Goal: Communication & Community: Answer question/provide support

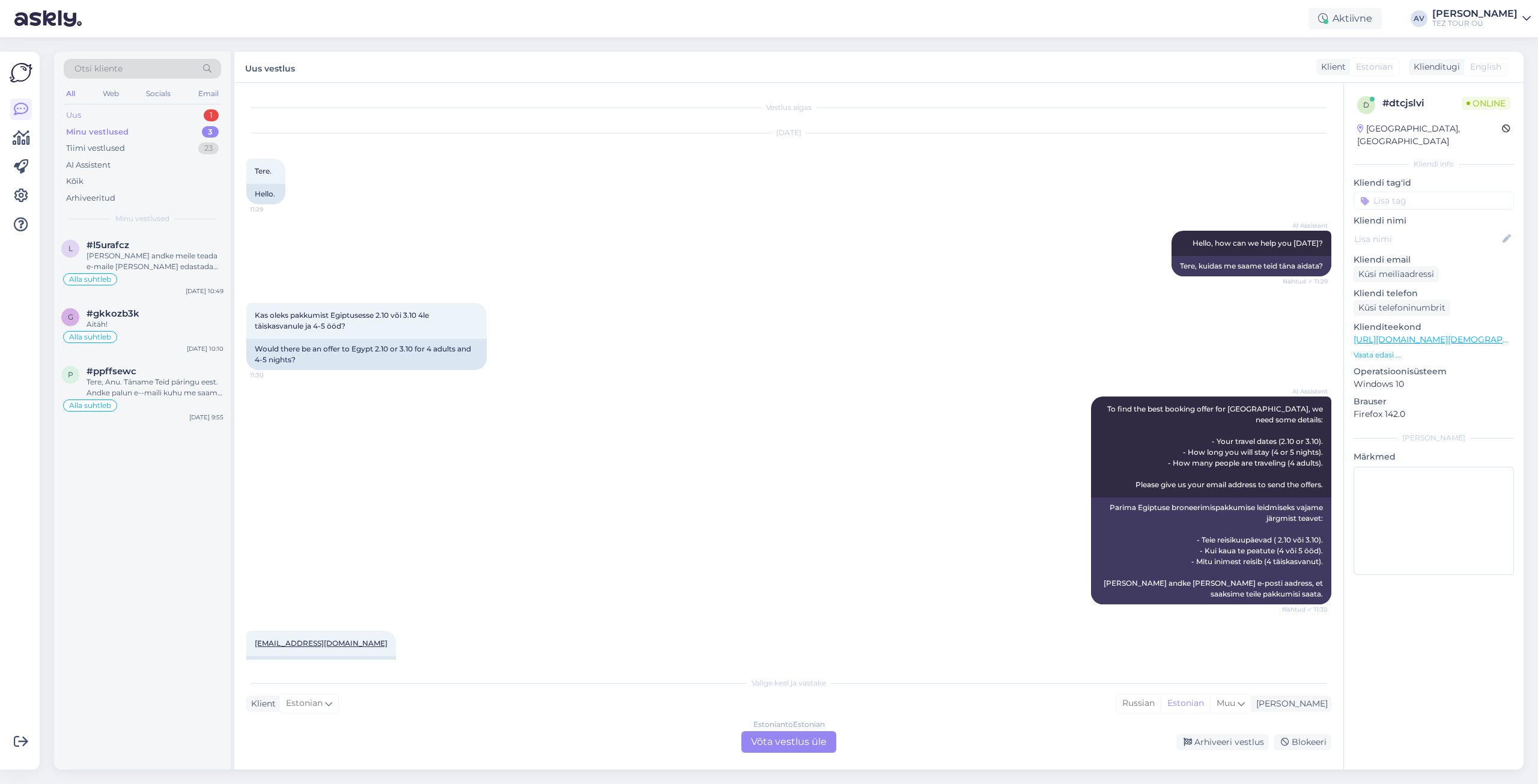
click at [101, 114] on div "Uus 1" at bounding box center [142, 115] width 158 height 17
click at [791, 738] on div "Estonian to Estonian Võta vestlus üle" at bounding box center [789, 742] width 95 height 22
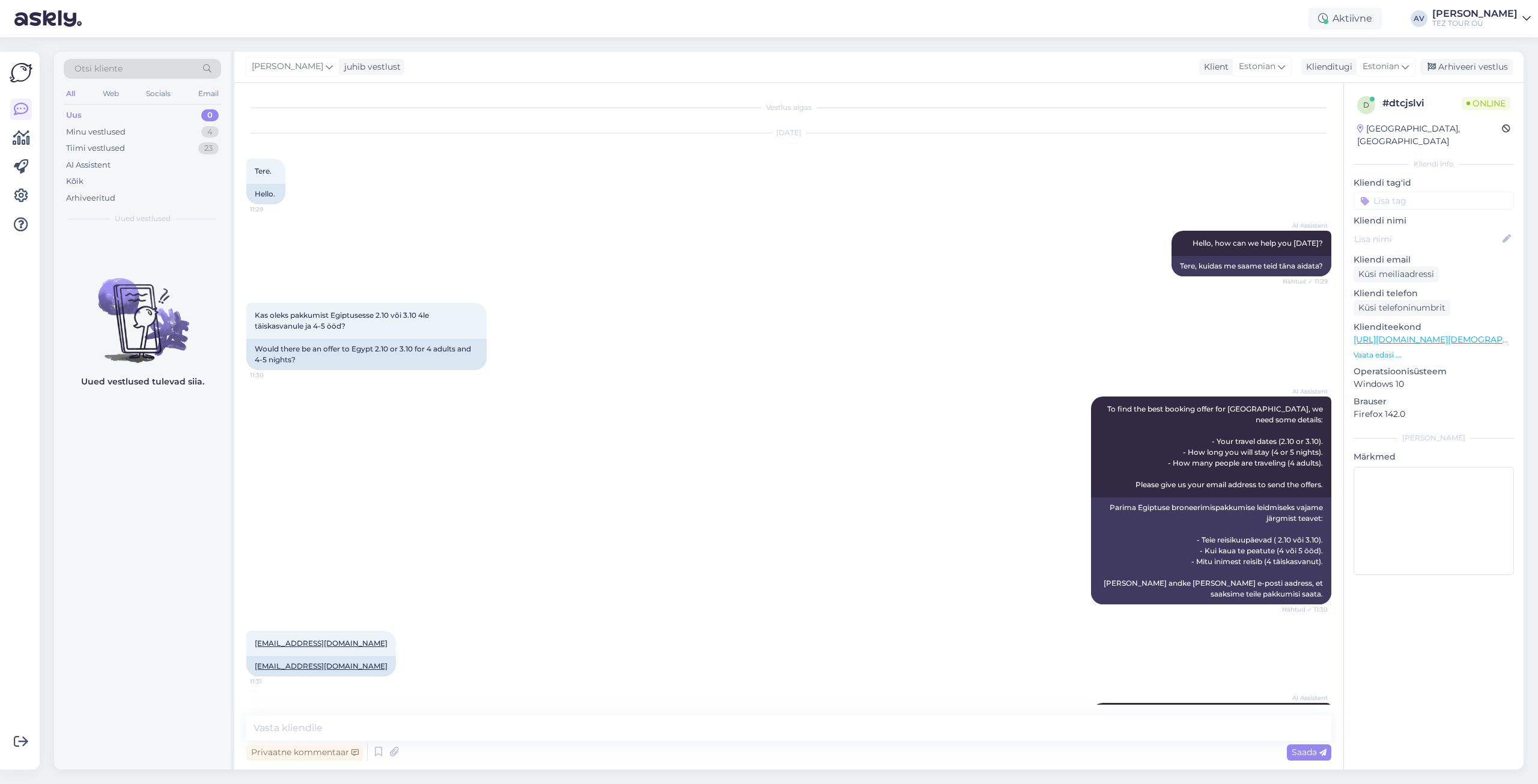
click at [1394, 191] on input at bounding box center [1433, 200] width 160 height 18
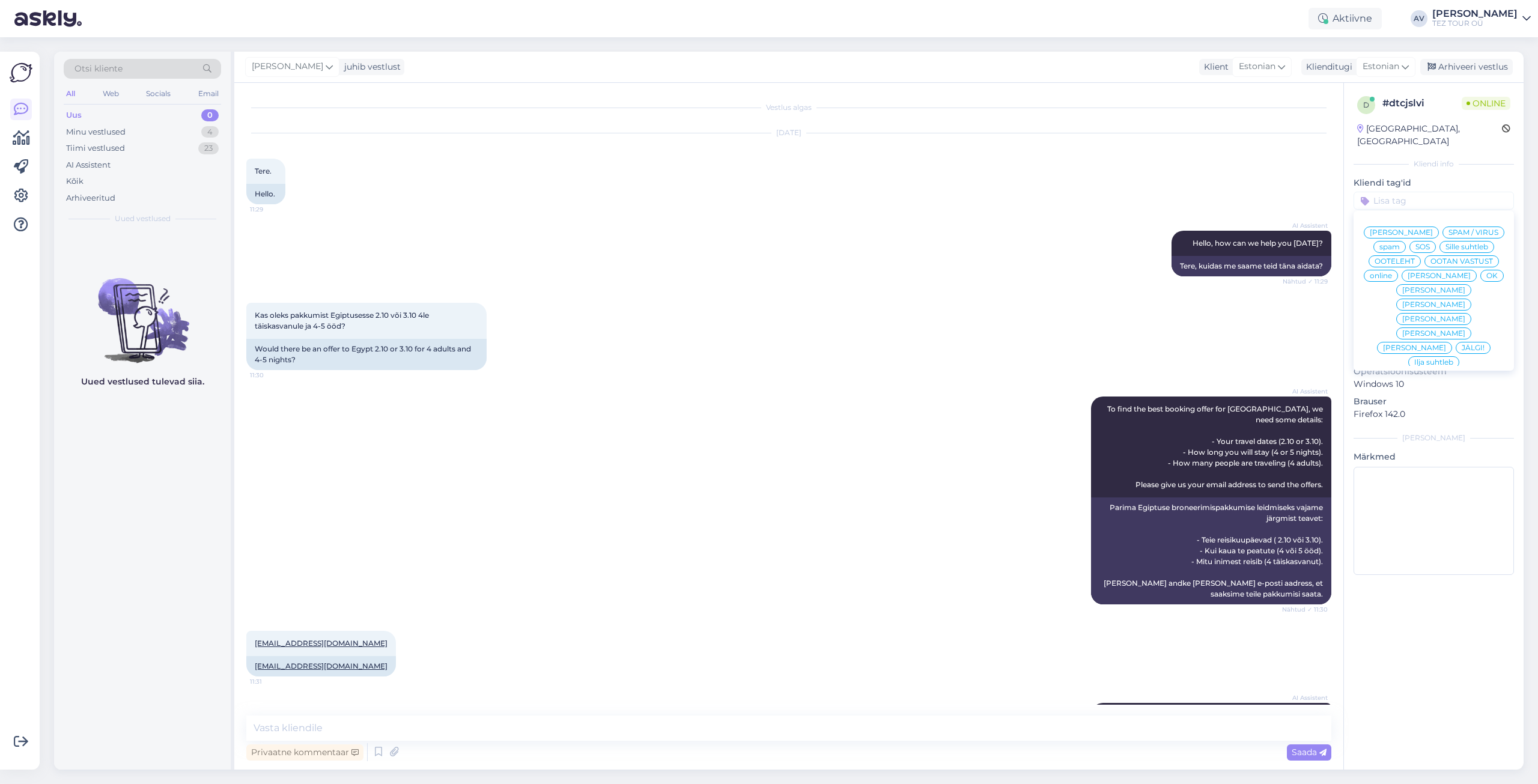
click at [1419, 445] on span "Alla suhtleb" at bounding box center [1435, 448] width 42 height 7
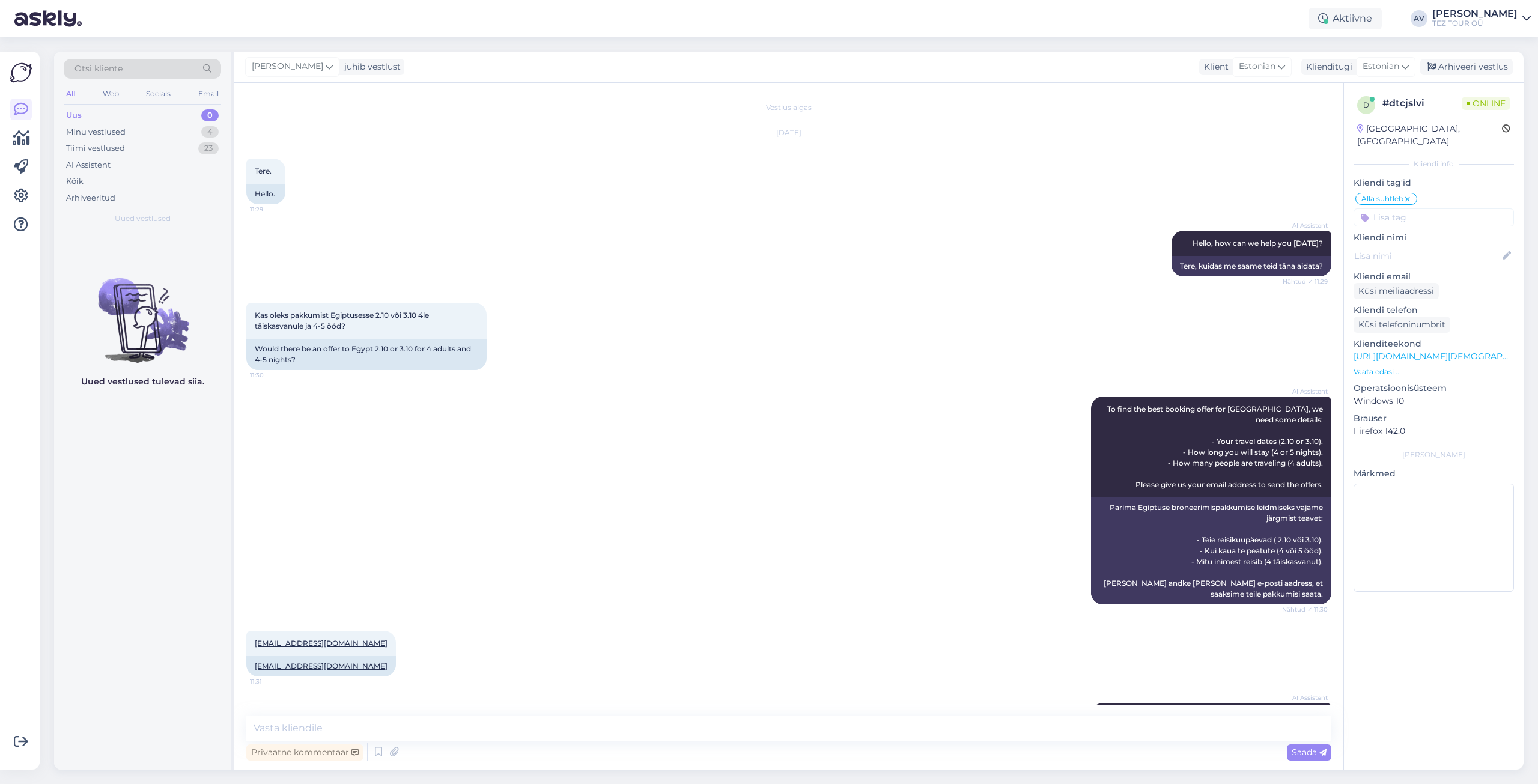
click at [507, 714] on div "Vestlus algas [DATE] Tere. 11:29 Hello. AI Assistent Hello, how can we help you…" at bounding box center [789, 426] width 1109 height 686
click at [826, 731] on textarea at bounding box center [789, 728] width 1085 height 26
paste textarea "Meie Egiptuse tšarterreiside programm algab oktoobri [PERSON_NAME]."
type textarea "Tere. Täname Teid päringu eest. Meie Egiptuse tšarterreiside programm algab okt…"
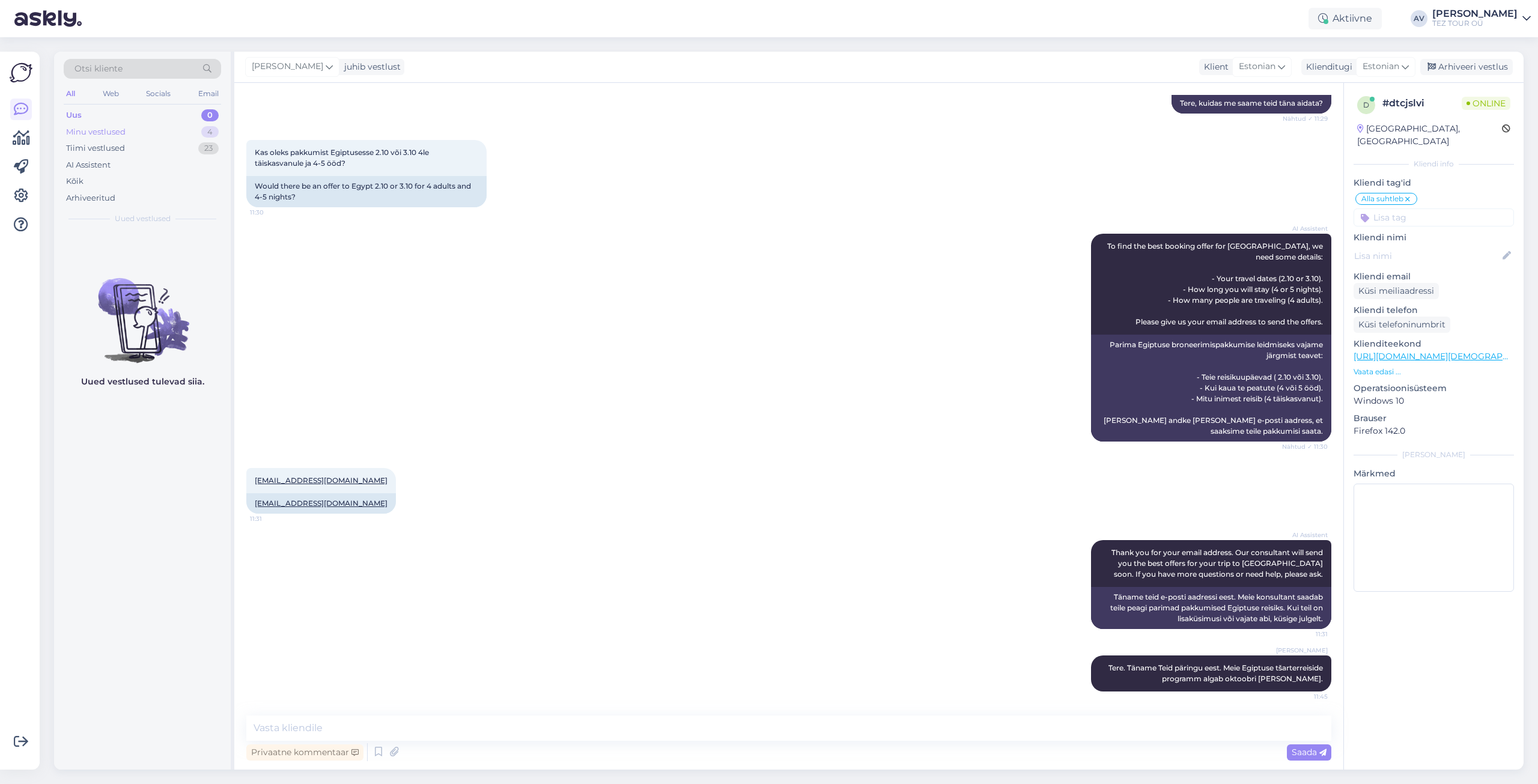
click at [104, 129] on div "Minu vestlused" at bounding box center [96, 132] width 59 height 12
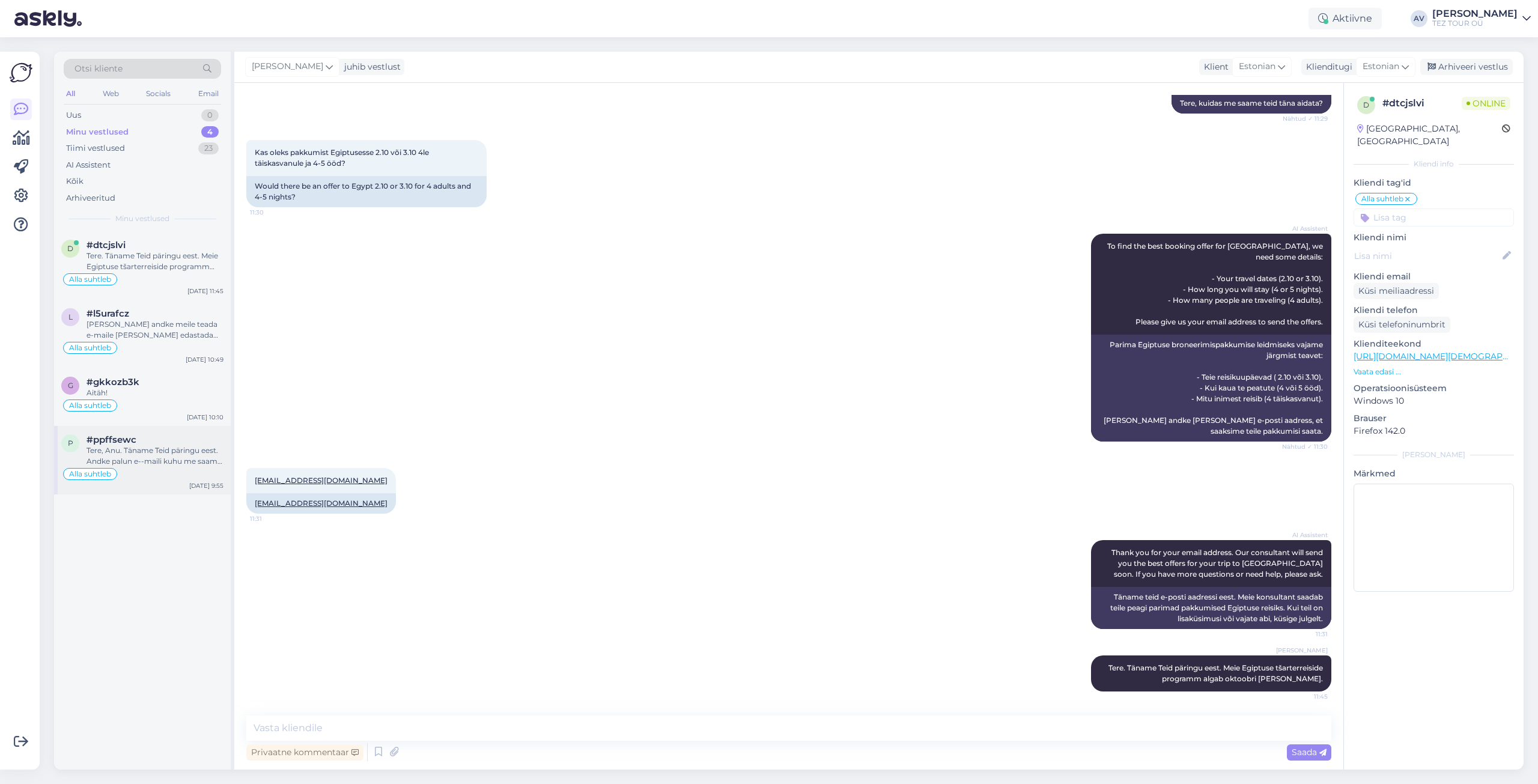
click at [153, 448] on div "Tere, Anu. Täname Teid päringu eest. Andke palun e--maili kuhu me saame edastad…" at bounding box center [155, 456] width 137 height 22
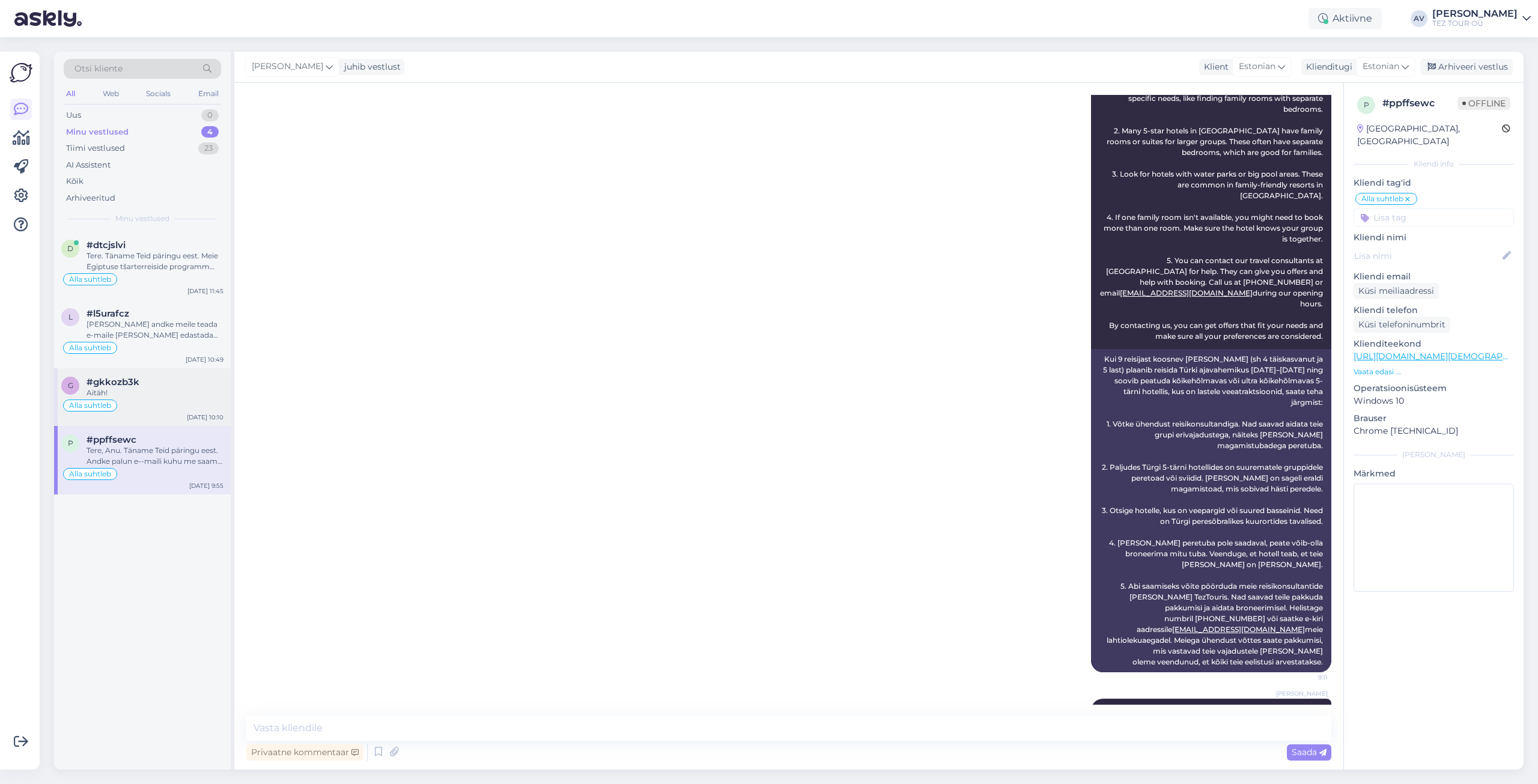
click at [133, 385] on span "#gkkozb3k" at bounding box center [113, 381] width 53 height 11
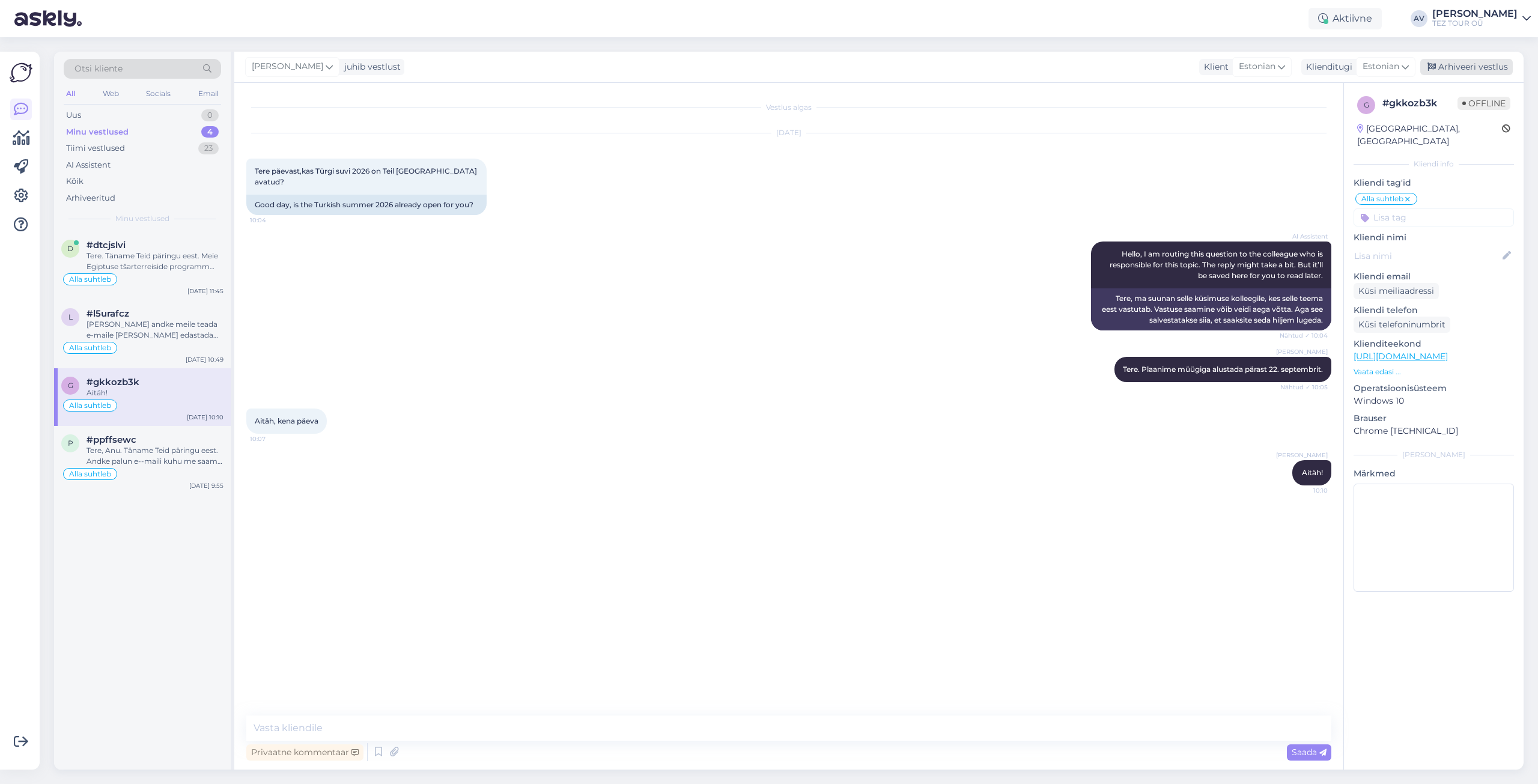
click at [1475, 66] on div "Arhiveeri vestlus" at bounding box center [1467, 66] width 93 height 16
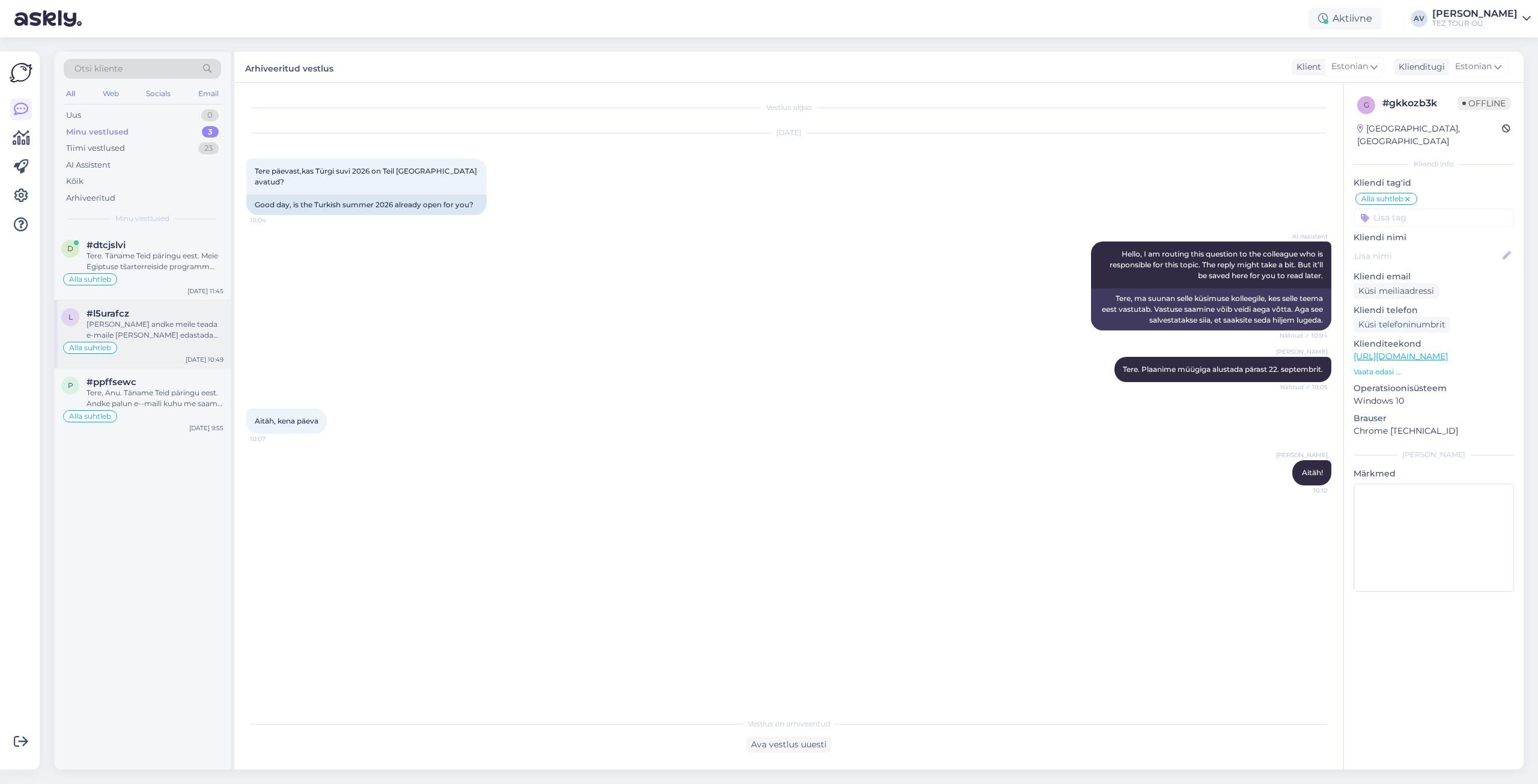
click at [106, 321] on div "[PERSON_NAME] andke meile teada e-maile [PERSON_NAME] edastada pakkumised. Süst…" at bounding box center [155, 330] width 137 height 22
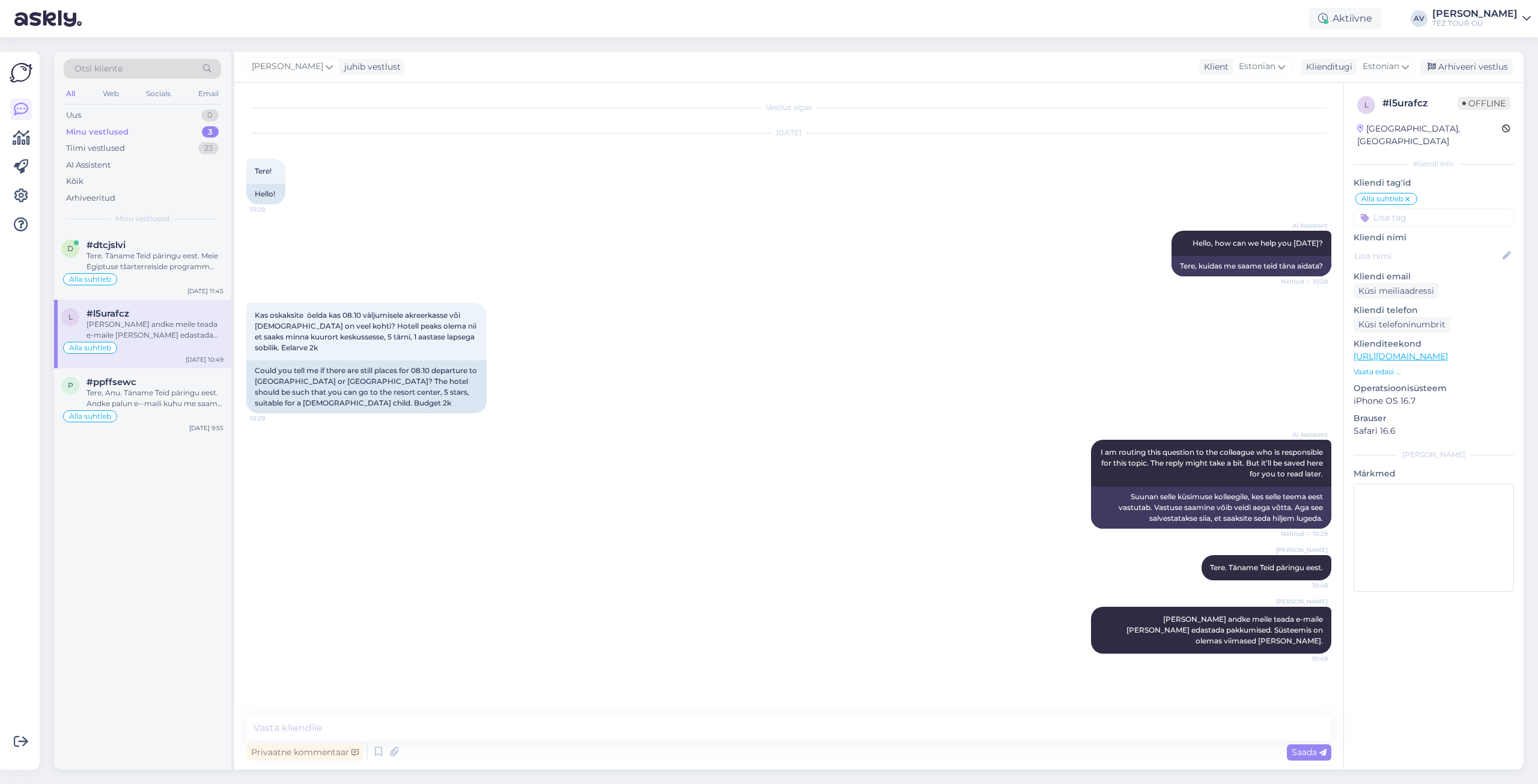
drag, startPoint x: 847, startPoint y: 397, endPoint x: 967, endPoint y: 778, distance: 399.5
click at [905, 499] on div "Vestlus algas [DATE] Tere! 10:28 Hello! AI Assistent Hello, how can we help you…" at bounding box center [794, 400] width 1096 height 610
